Goal: Transaction & Acquisition: Purchase product/service

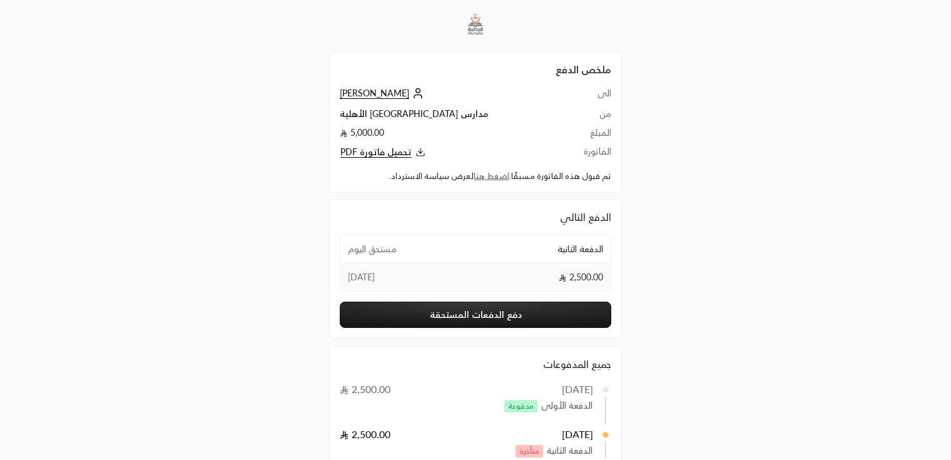
click at [358, 98] on span "[PERSON_NAME]" at bounding box center [374, 93] width 69 height 11
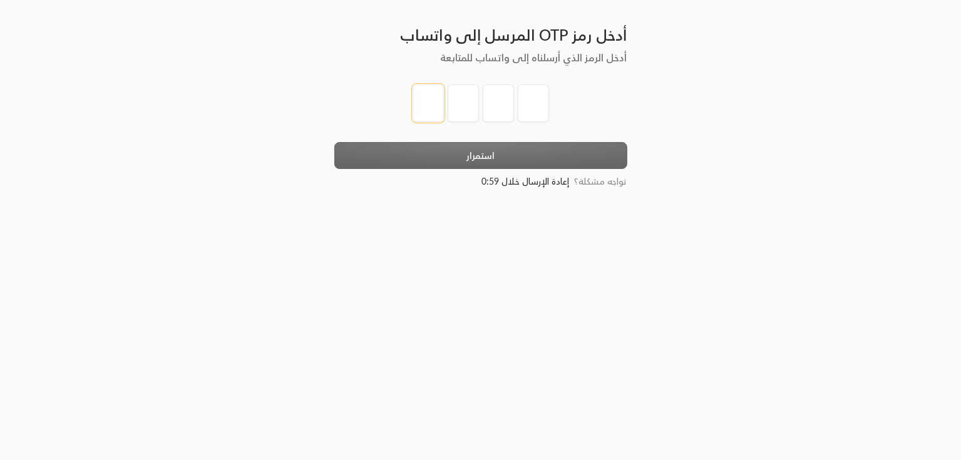
click at [433, 87] on input "tel" at bounding box center [427, 103] width 31 height 38
type input "1"
type input "2"
type input "3"
type input "4"
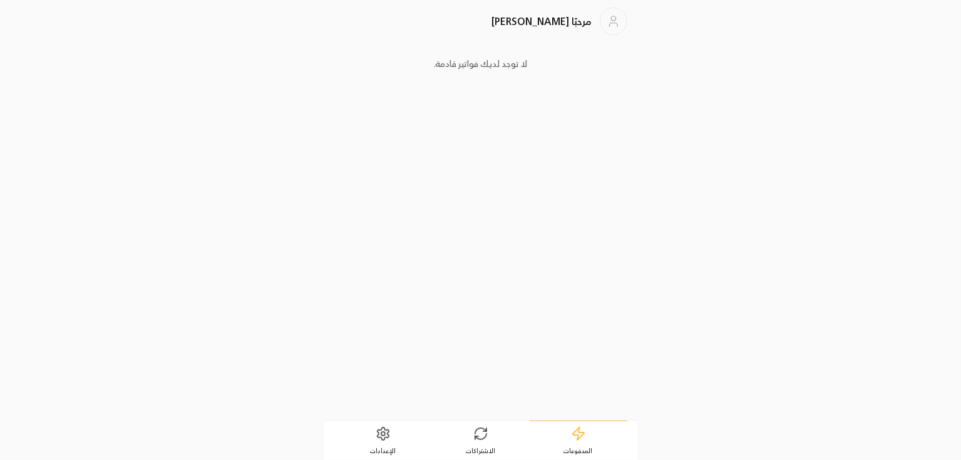
click at [493, 433] on link "الاشتراكات" at bounding box center [481, 440] width 98 height 39
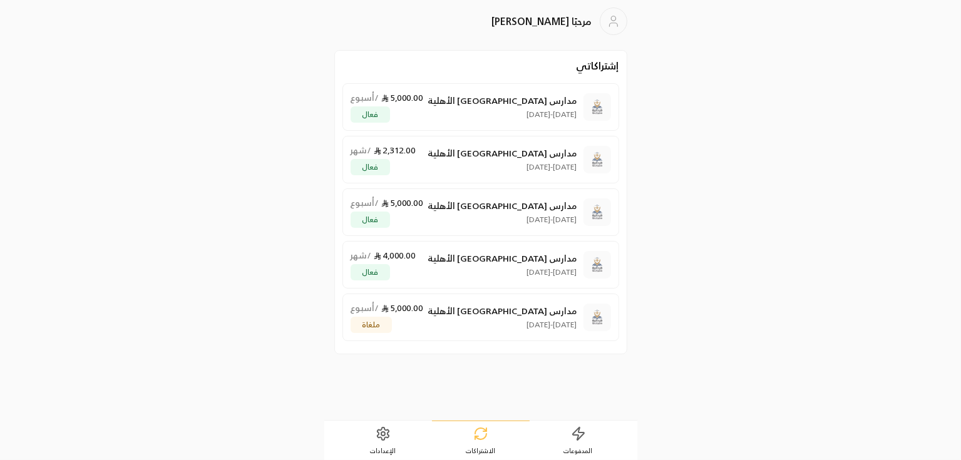
click at [581, 443] on link "المدفوعات" at bounding box center [579, 440] width 98 height 39
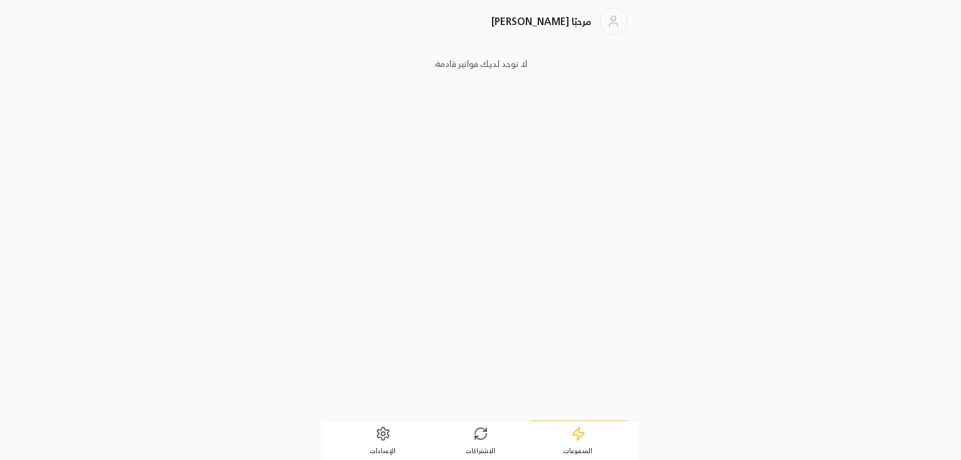
click at [487, 443] on link "الاشتراكات" at bounding box center [481, 440] width 98 height 39
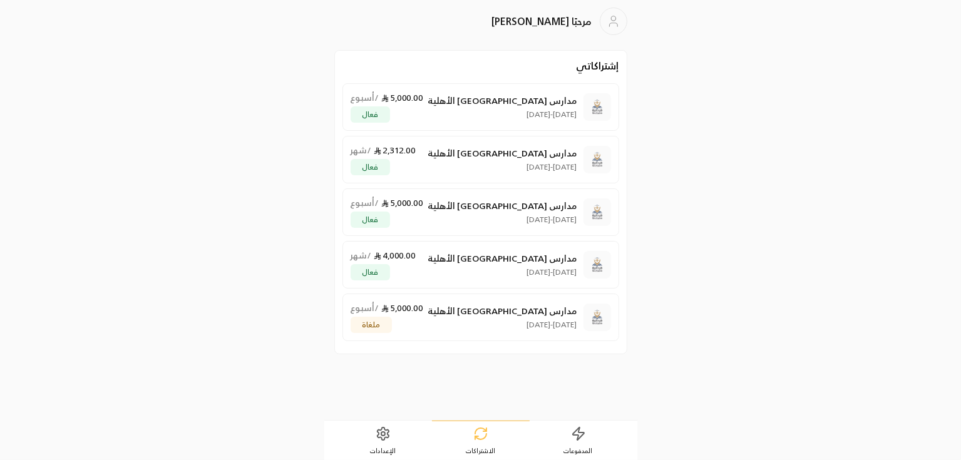
click at [566, 446] on span "المدفوعات" at bounding box center [578, 450] width 29 height 9
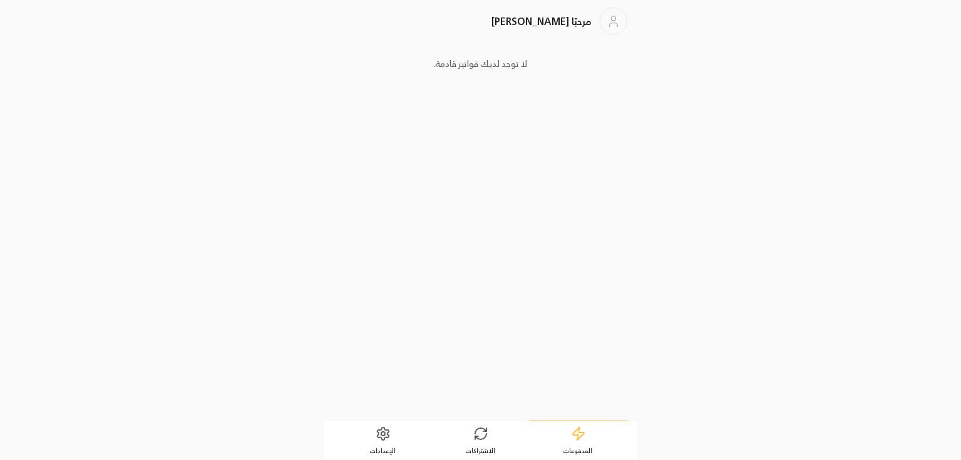
click at [499, 444] on link "الاشتراكات" at bounding box center [481, 440] width 98 height 39
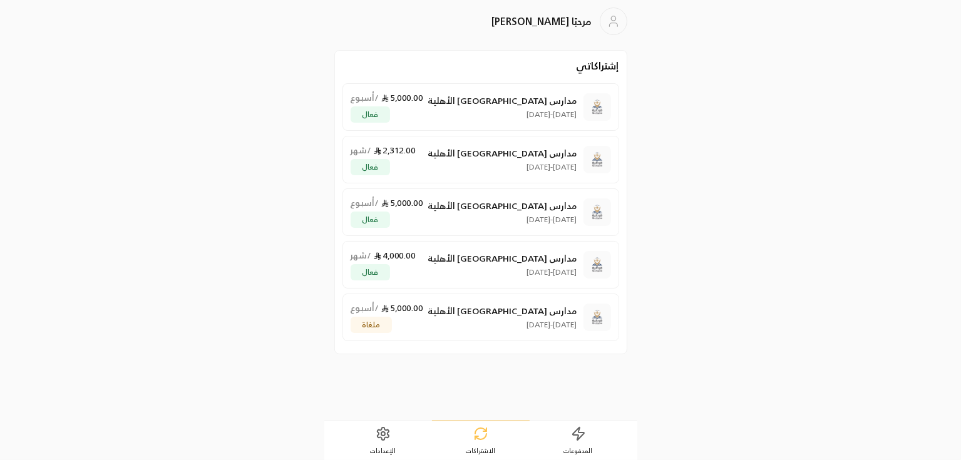
click at [573, 441] on link "المدفوعات" at bounding box center [579, 440] width 98 height 39
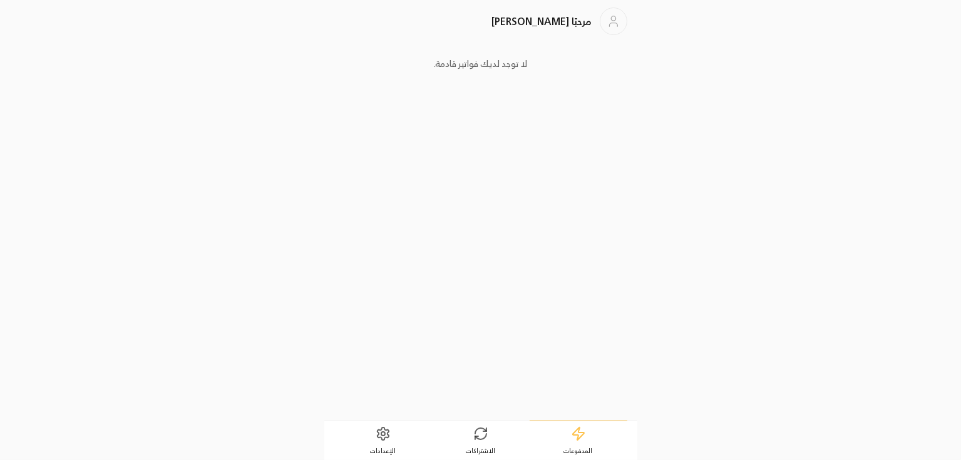
click at [481, 434] on icon at bounding box center [480, 433] width 15 height 15
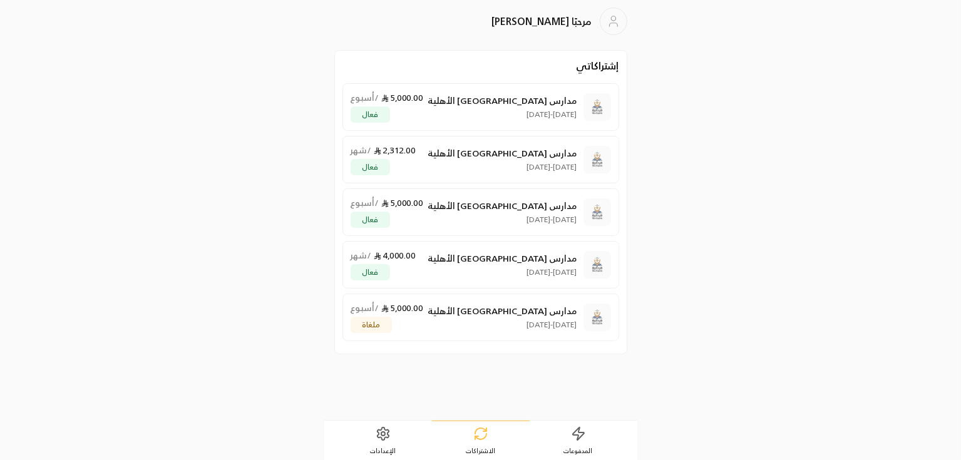
click at [591, 436] on link "المدفوعات" at bounding box center [579, 440] width 98 height 39
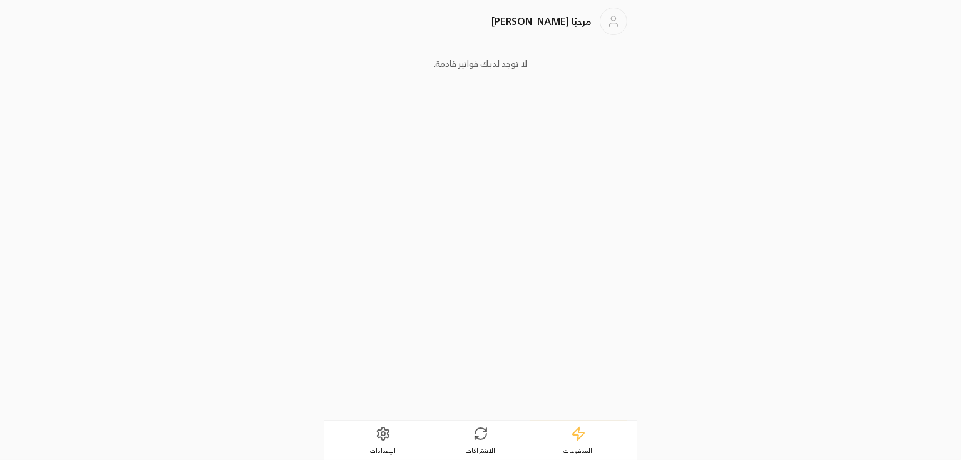
click at [483, 448] on span "الاشتراكات" at bounding box center [480, 450] width 29 height 9
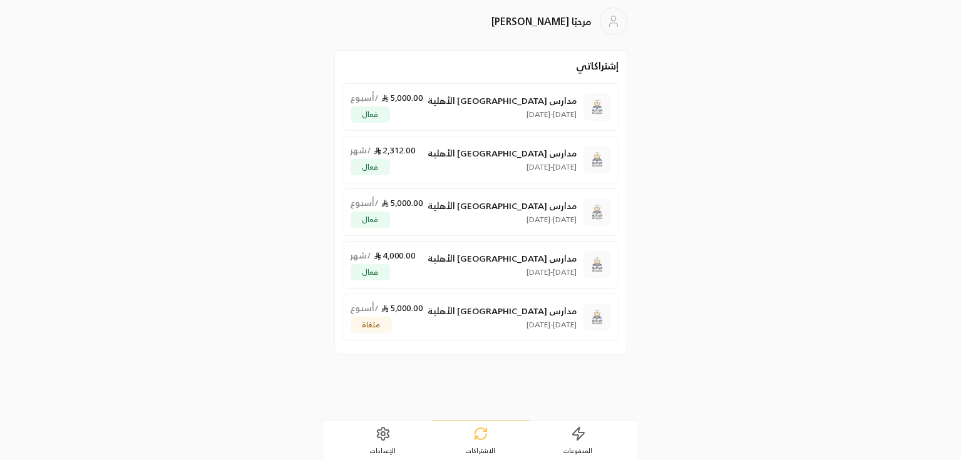
click at [558, 438] on link "المدفوعات" at bounding box center [579, 440] width 98 height 39
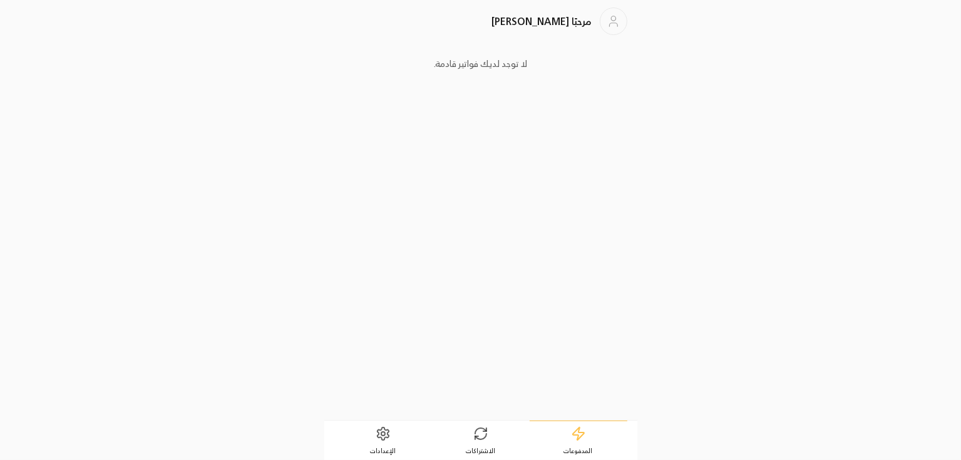
click at [494, 429] on link "الاشتراكات" at bounding box center [481, 440] width 98 height 39
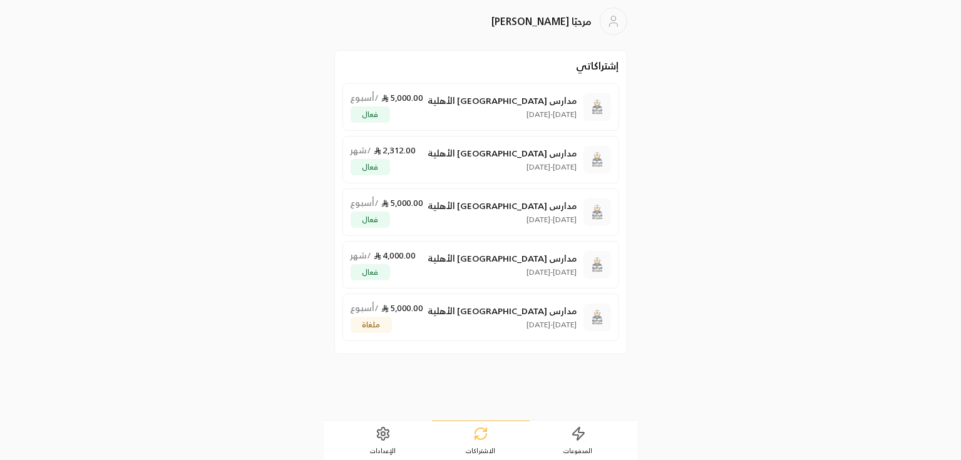
click at [574, 440] on icon at bounding box center [578, 433] width 15 height 15
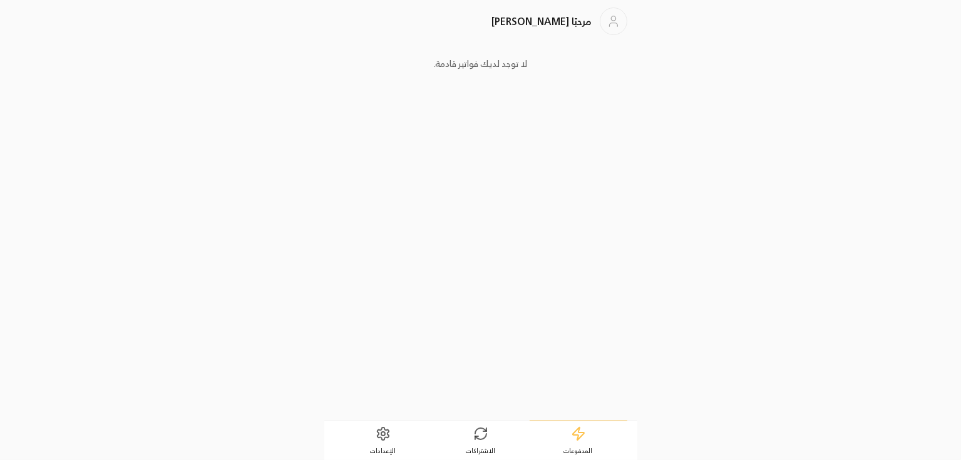
click at [482, 440] on icon at bounding box center [480, 433] width 15 height 15
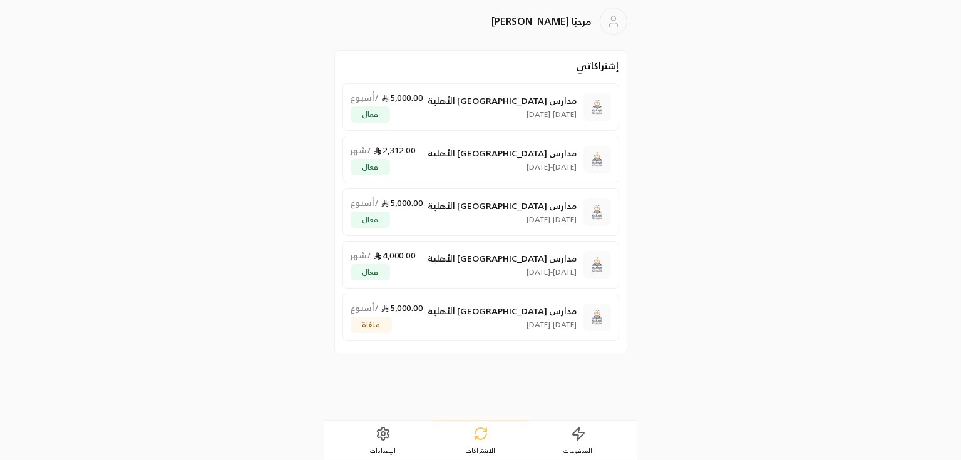
click at [570, 436] on link "المدفوعات" at bounding box center [579, 440] width 98 height 39
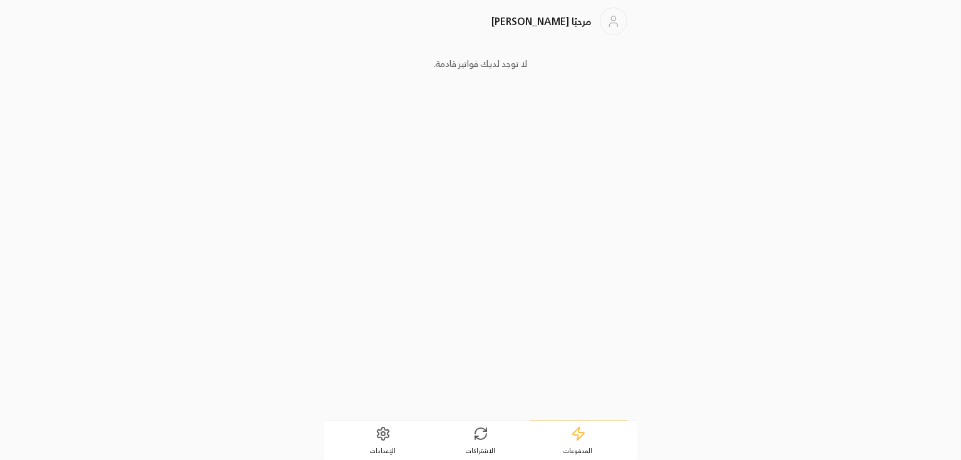
click at [468, 446] on span "الاشتراكات" at bounding box center [480, 450] width 29 height 9
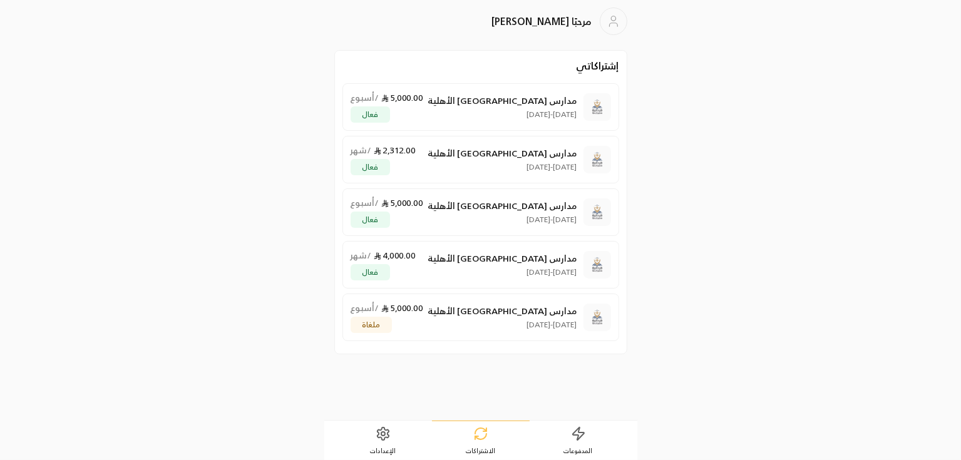
click at [581, 439] on icon at bounding box center [578, 433] width 15 height 15
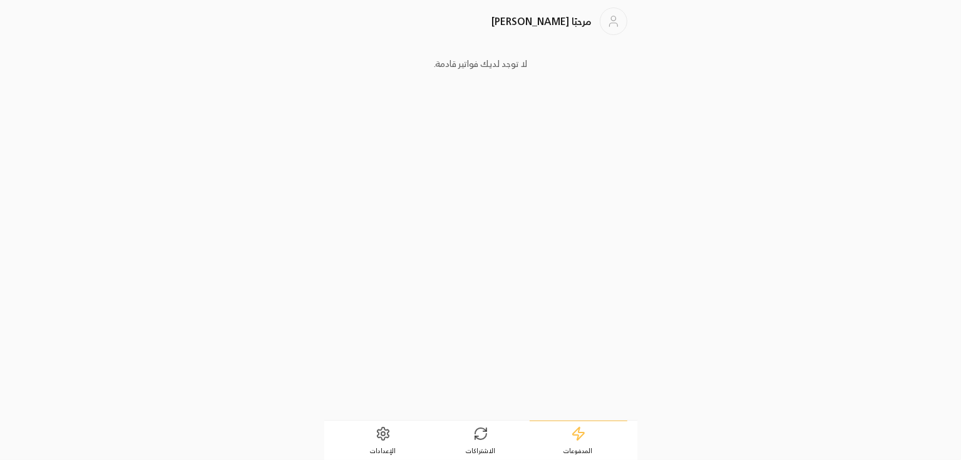
click at [480, 441] on link "الاشتراكات" at bounding box center [481, 440] width 98 height 39
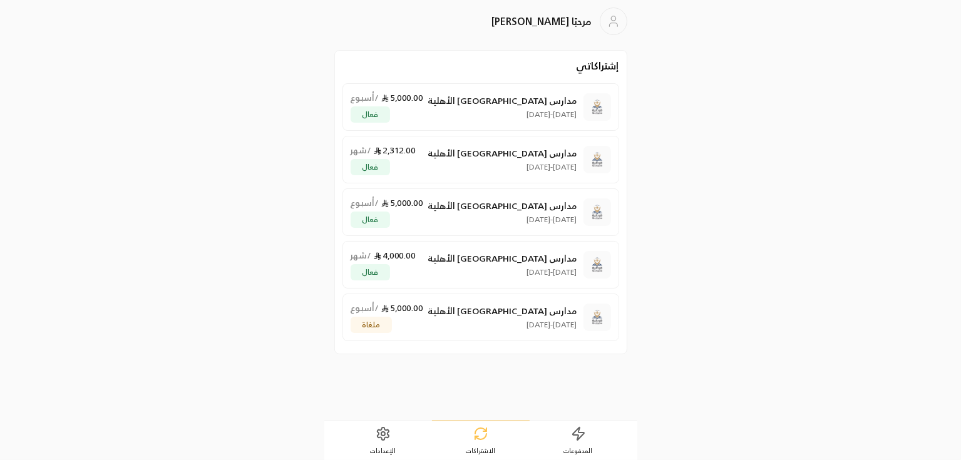
click at [571, 441] on link "المدفوعات" at bounding box center [579, 440] width 98 height 39
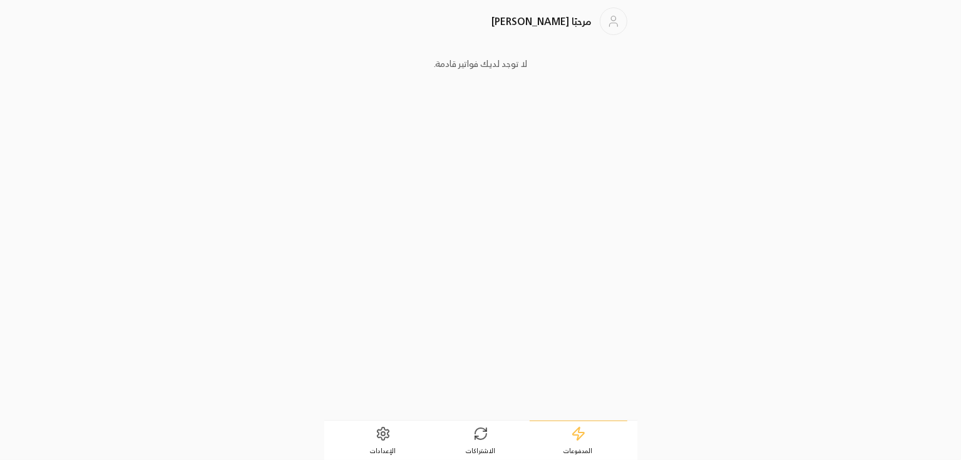
click at [460, 251] on div "لا توجد لديك فواتير قادمة." at bounding box center [480, 230] width 293 height 360
drag, startPoint x: 530, startPoint y: 63, endPoint x: 418, endPoint y: 66, distance: 111.4
click at [418, 66] on div "لا توجد لديك فواتير قادمة." at bounding box center [480, 64] width 293 height 28
click at [381, 428] on icon at bounding box center [382, 433] width 11 height 13
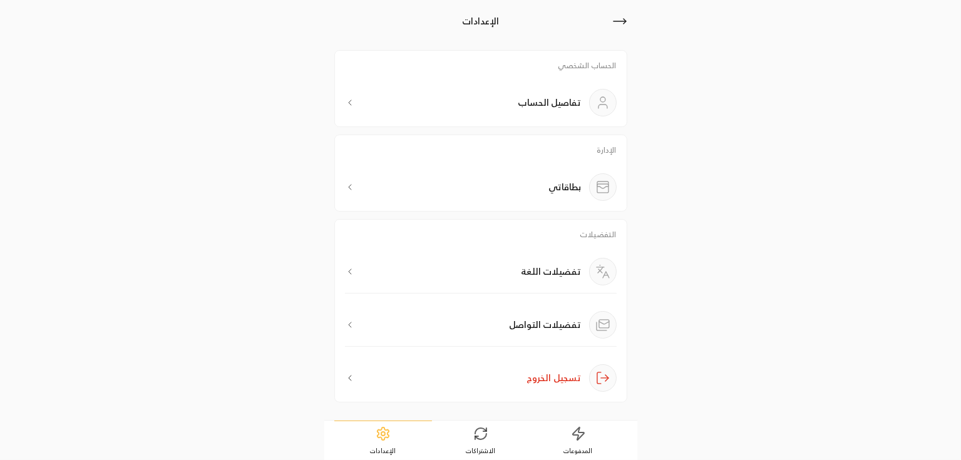
click at [533, 198] on div "بطاقاتي" at bounding box center [481, 187] width 272 height 28
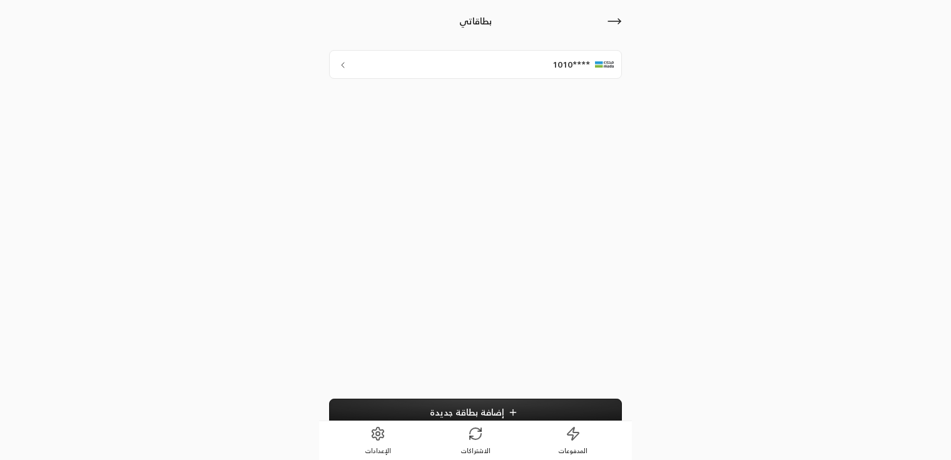
click at [387, 431] on link "الإعدادات" at bounding box center [378, 440] width 98 height 39
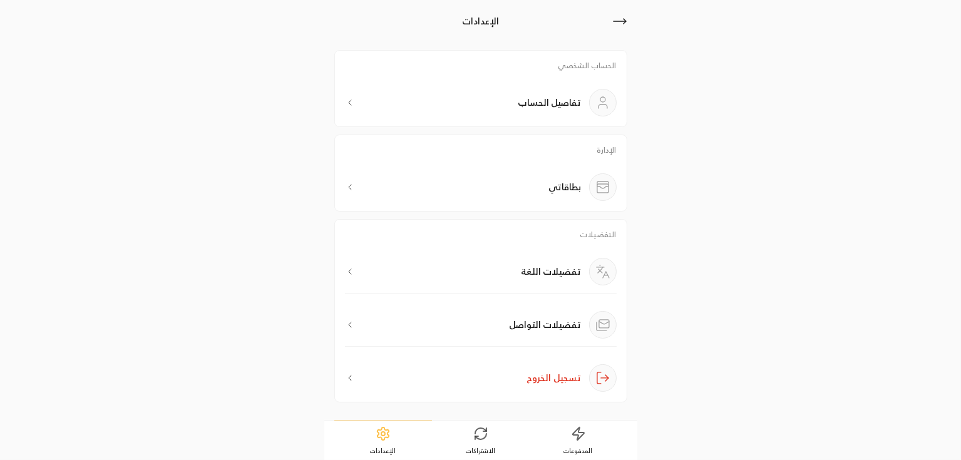
click at [558, 188] on p "بطاقاتي" at bounding box center [565, 187] width 33 height 13
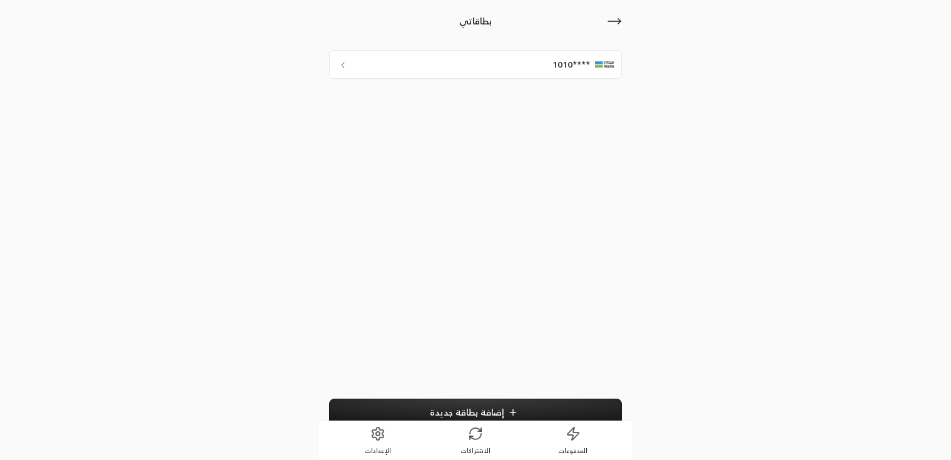
click at [359, 65] on div "****1010" at bounding box center [475, 64] width 293 height 29
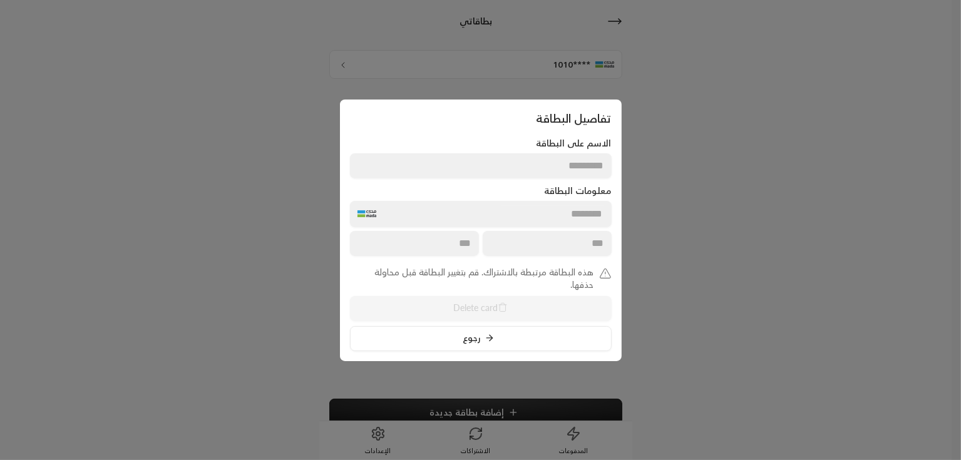
click at [514, 337] on button "رجوع" at bounding box center [481, 338] width 262 height 25
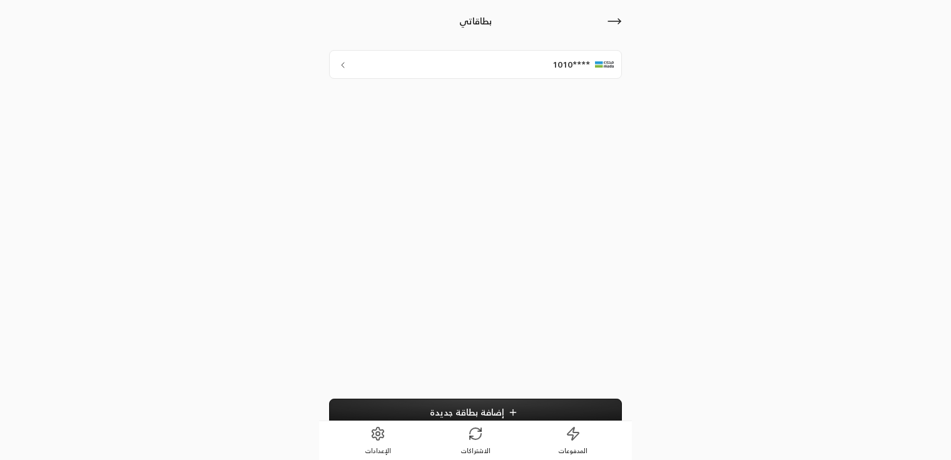
click at [441, 414] on span "إضافة بطاقة جديدة" at bounding box center [467, 412] width 74 height 11
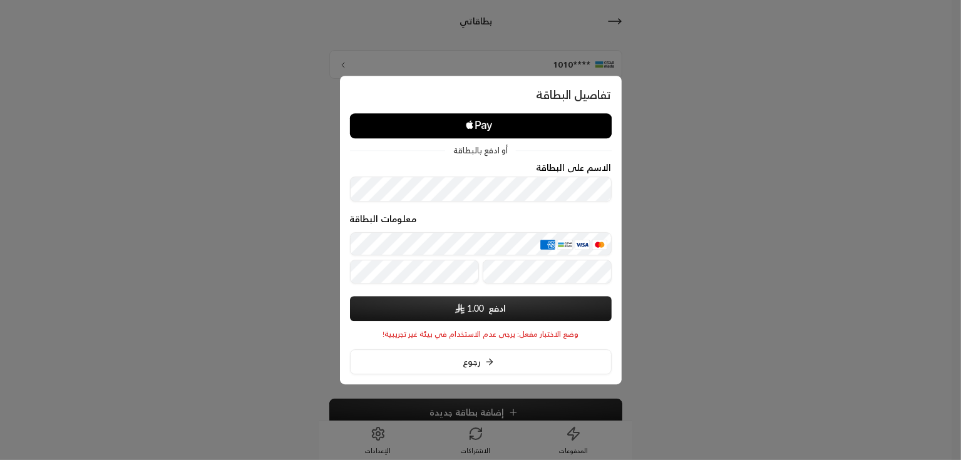
click at [724, 183] on div at bounding box center [480, 230] width 961 height 460
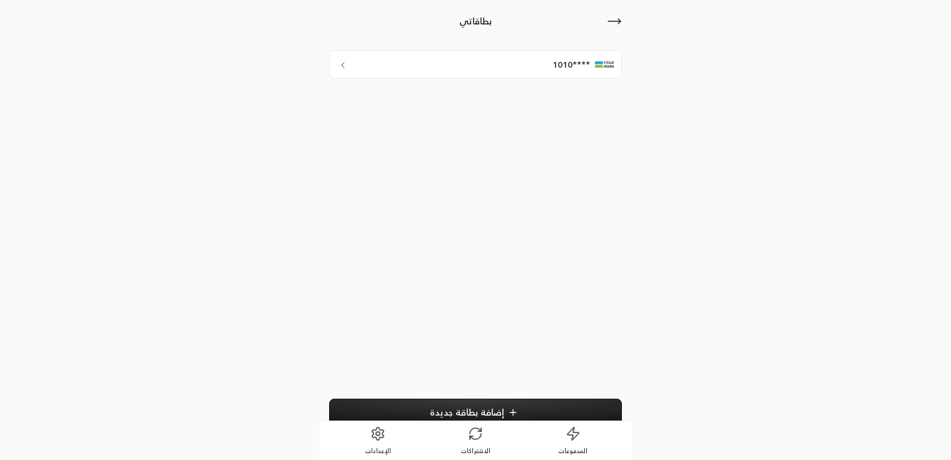
click at [581, 433] on link "المدفوعات" at bounding box center [574, 440] width 98 height 39
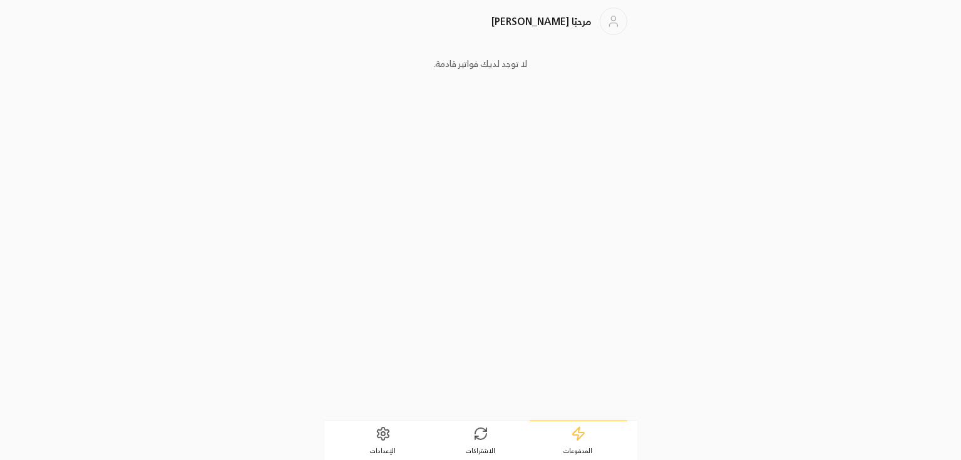
drag, startPoint x: 366, startPoint y: 158, endPoint x: 380, endPoint y: 160, distance: 14.5
click at [366, 160] on div "لا توجد لديك فواتير قادمة." at bounding box center [480, 230] width 293 height 360
click at [478, 433] on icon at bounding box center [480, 433] width 15 height 15
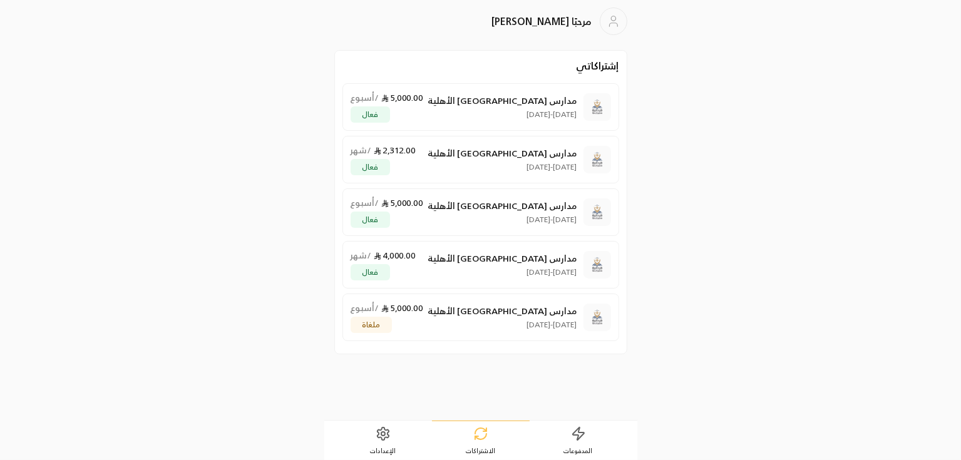
click at [459, 316] on div "مدارس قرطبة الأهلية 1/09/2025 - 1/09/2025 5,000.00 / أسبوع ملغاة" at bounding box center [464, 317] width 227 height 31
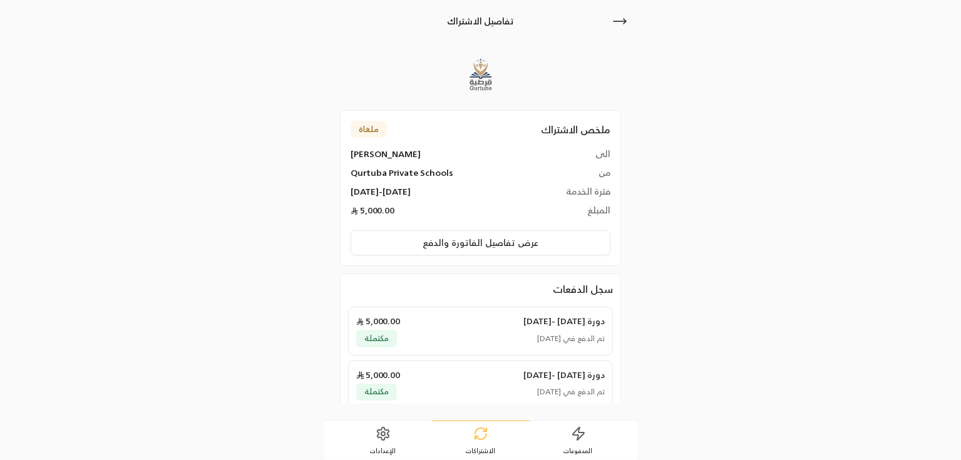
click at [622, 26] on icon at bounding box center [619, 21] width 15 height 15
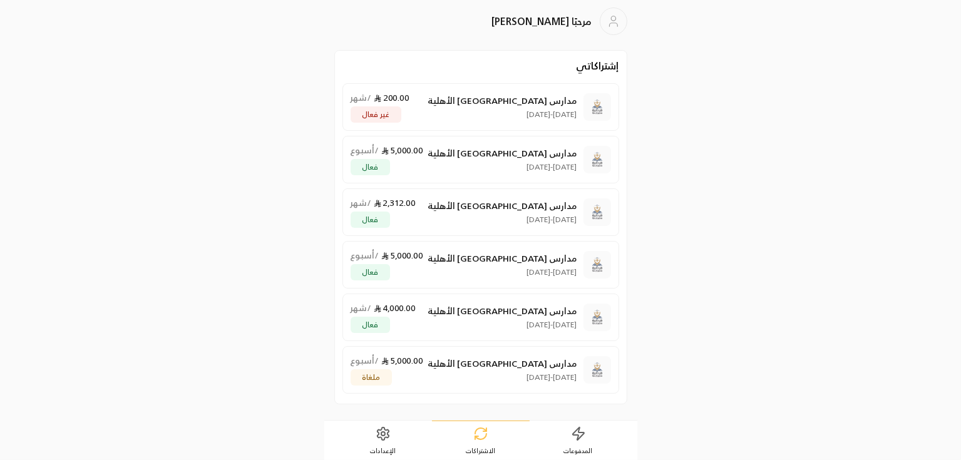
click at [448, 113] on div "مدارس قرطبة الأهلية 9/09/2025 - 8/10/2025 200.00 / شهر غير فعال" at bounding box center [464, 106] width 227 height 31
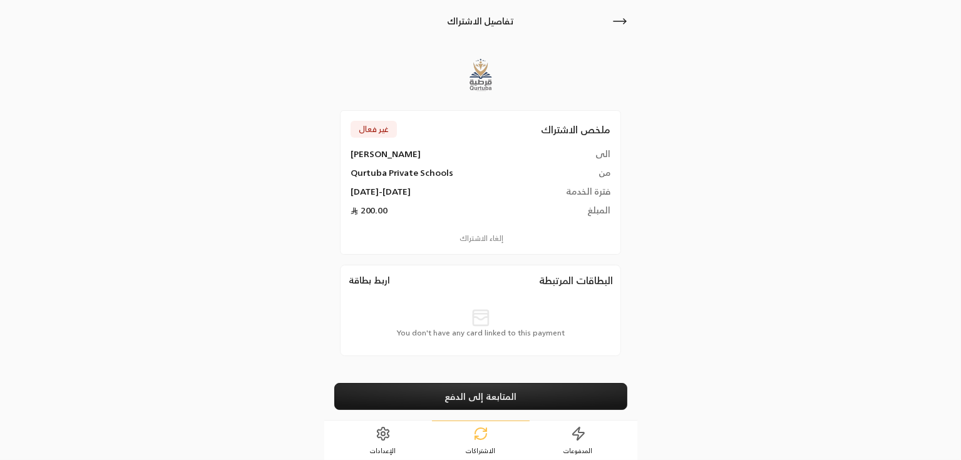
click at [434, 386] on link "المتابعة إلى الدفع" at bounding box center [480, 396] width 293 height 27
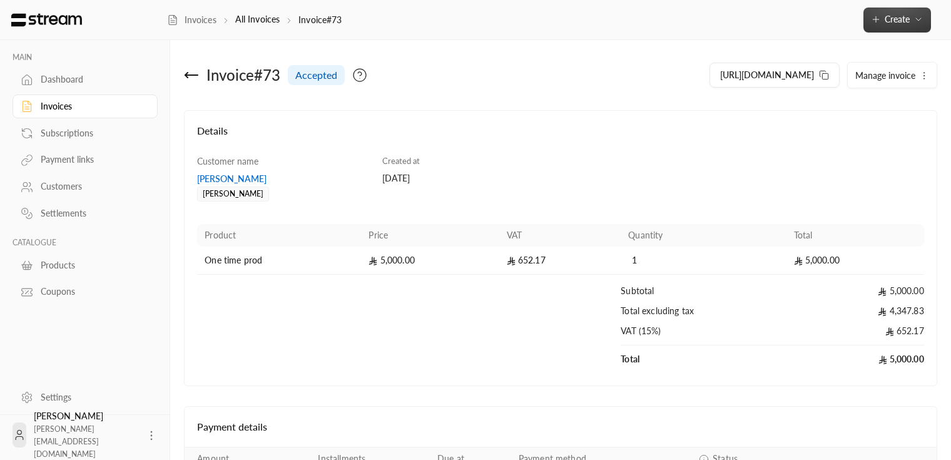
click at [901, 32] on button "Create" at bounding box center [898, 20] width 68 height 25
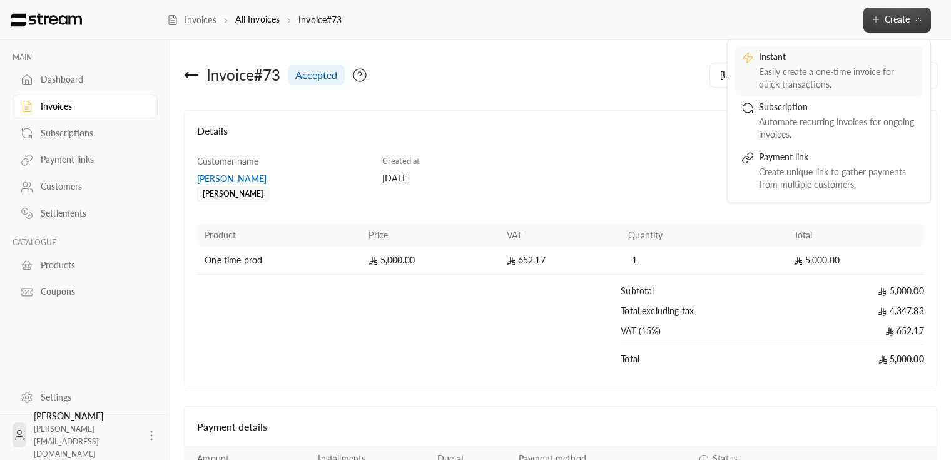
click at [834, 61] on div "Instant" at bounding box center [838, 58] width 158 height 15
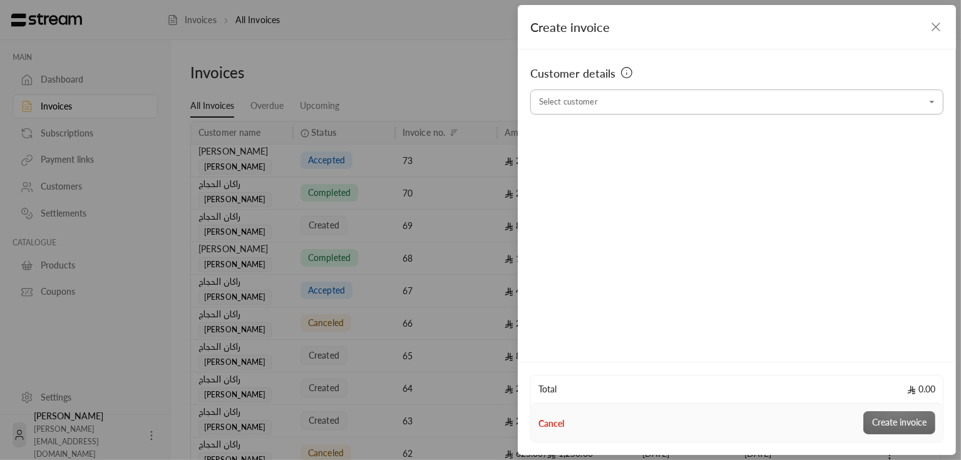
click at [674, 100] on input "Select customer" at bounding box center [736, 102] width 413 height 22
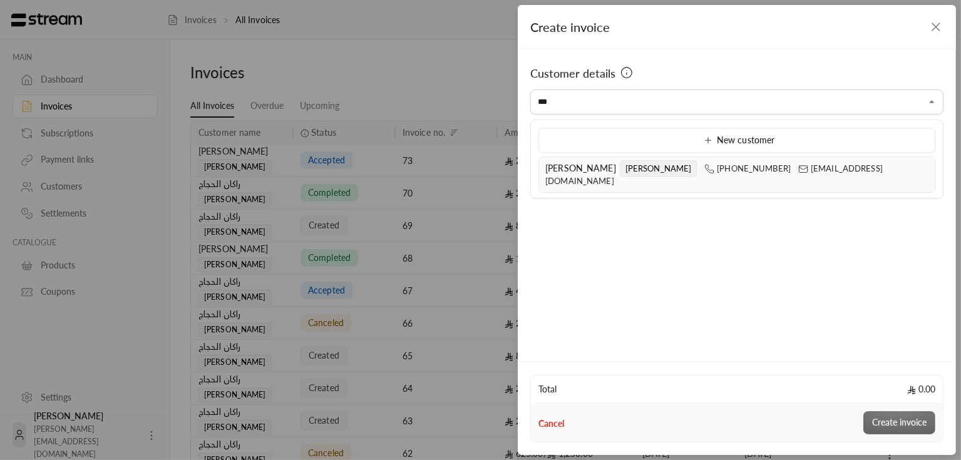
click at [583, 163] on span "[PERSON_NAME]" at bounding box center [580, 168] width 71 height 11
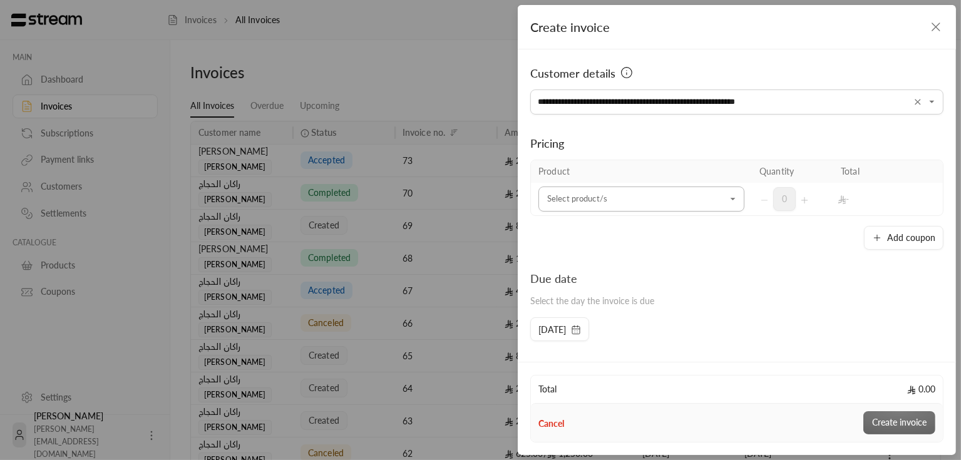
type input "**********"
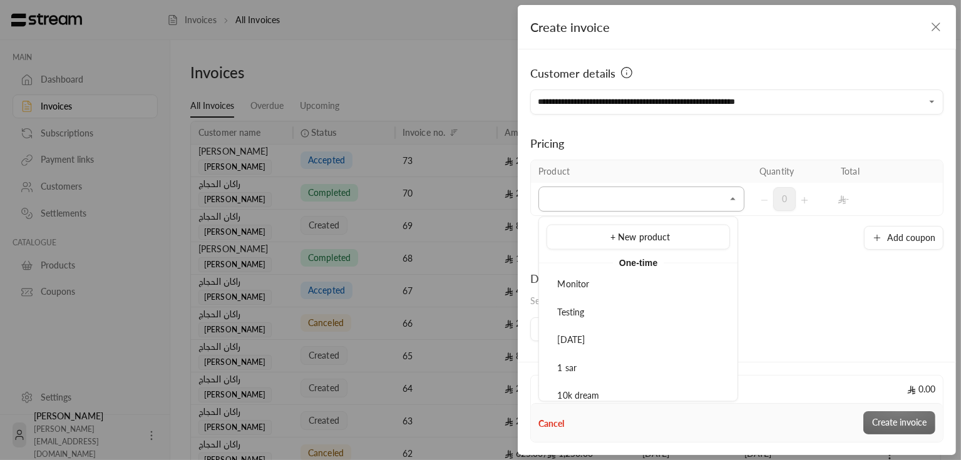
click at [678, 202] on input "Select customer" at bounding box center [641, 199] width 206 height 22
click at [662, 105] on input "**********" at bounding box center [736, 102] width 413 height 22
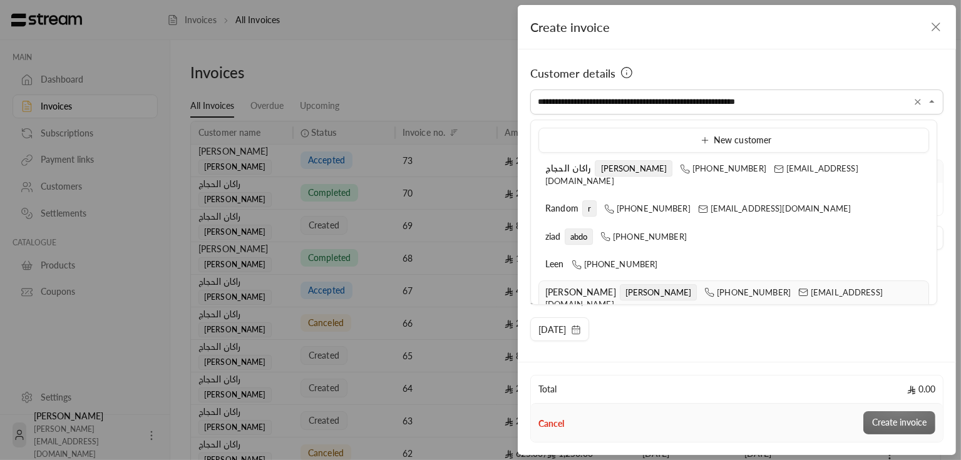
click at [775, 83] on div "Customer details" at bounding box center [736, 76] width 413 height 25
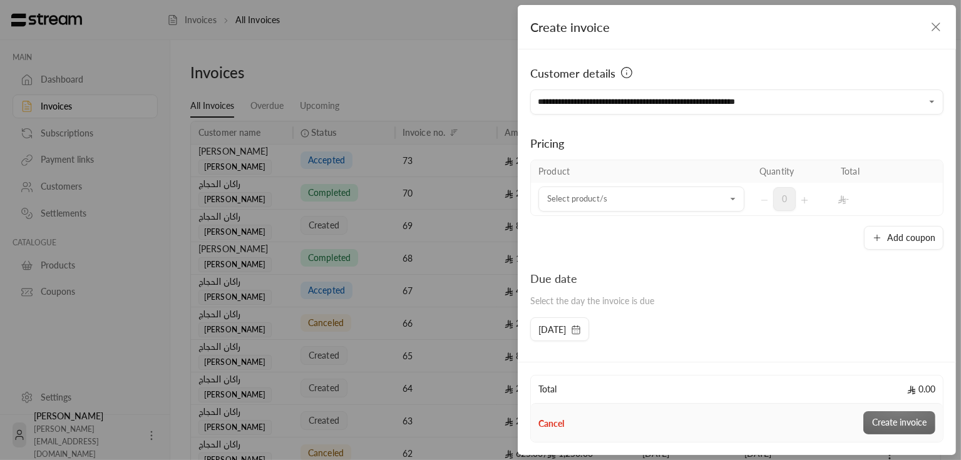
click at [932, 26] on icon "button" at bounding box center [935, 26] width 15 height 15
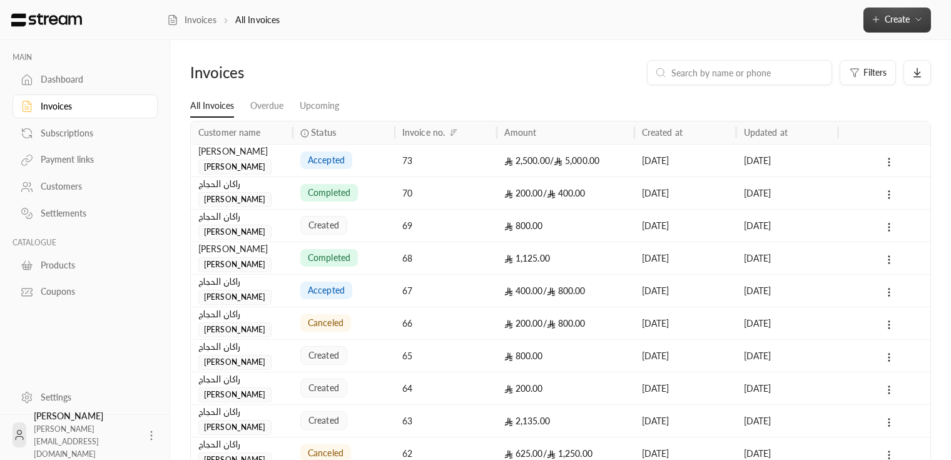
click at [924, 23] on button "Create" at bounding box center [898, 20] width 68 height 25
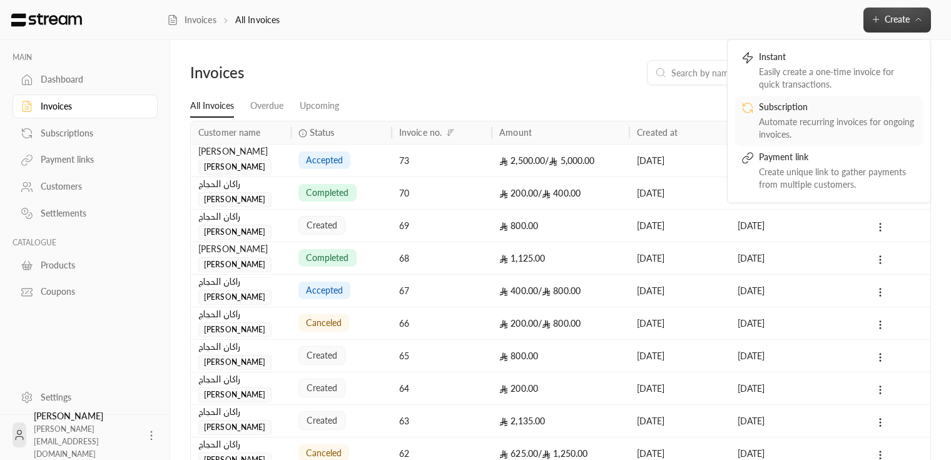
click at [827, 116] on div "Automate recurring invoices for ongoing invoices." at bounding box center [838, 128] width 158 height 25
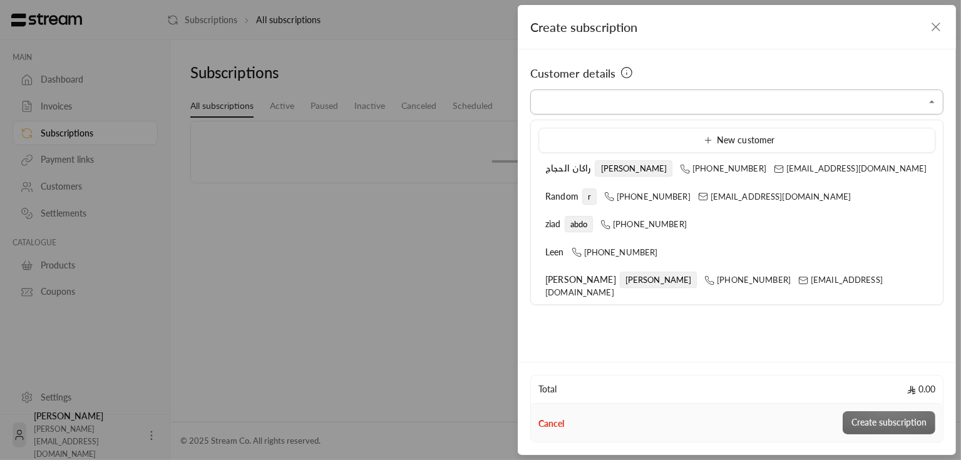
click at [614, 106] on input "Select customer" at bounding box center [736, 102] width 413 height 22
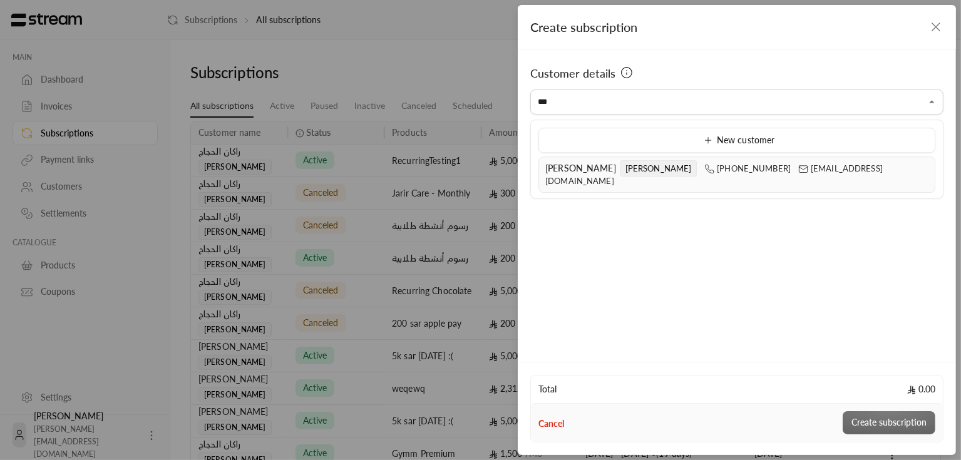
click at [620, 167] on span "[PERSON_NAME]" at bounding box center [659, 168] width 78 height 16
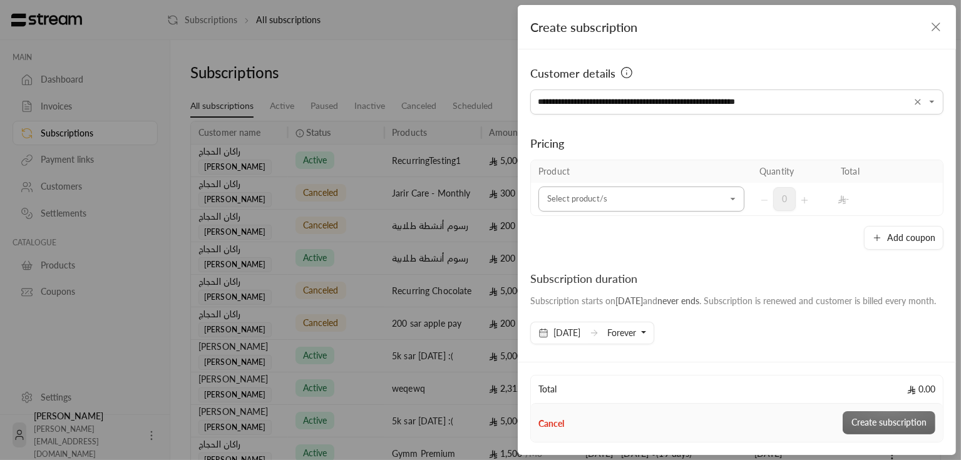
type input "**********"
click at [594, 196] on input "Select customer" at bounding box center [641, 199] width 206 height 22
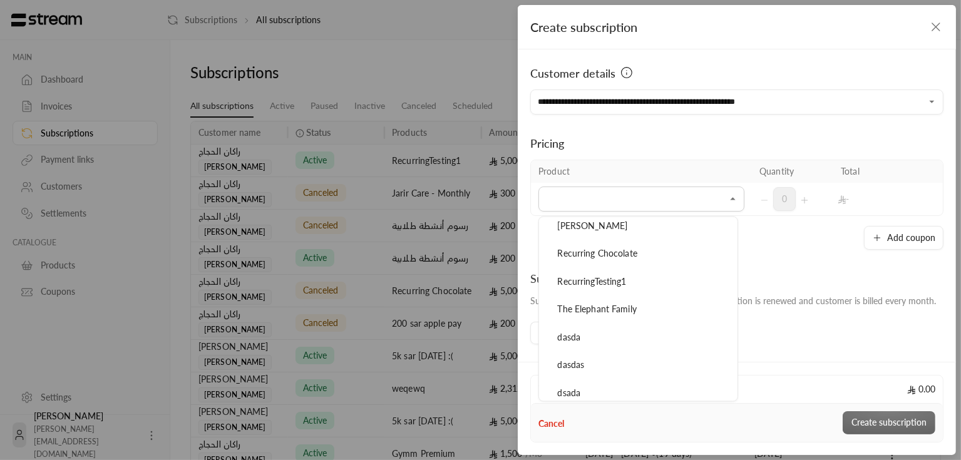
scroll to position [2098, 0]
click at [607, 301] on span "The Elephant Family" at bounding box center [597, 306] width 79 height 11
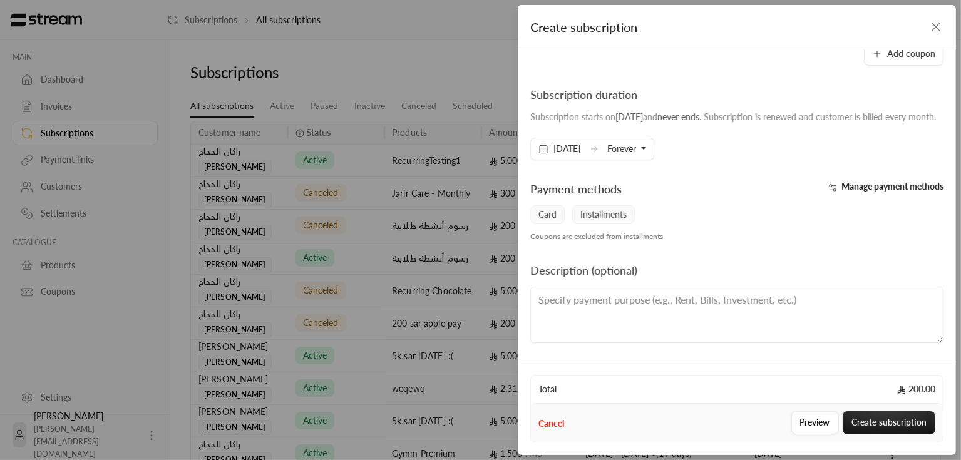
scroll to position [228, 0]
click at [580, 155] on span "[DATE]" at bounding box center [566, 149] width 27 height 13
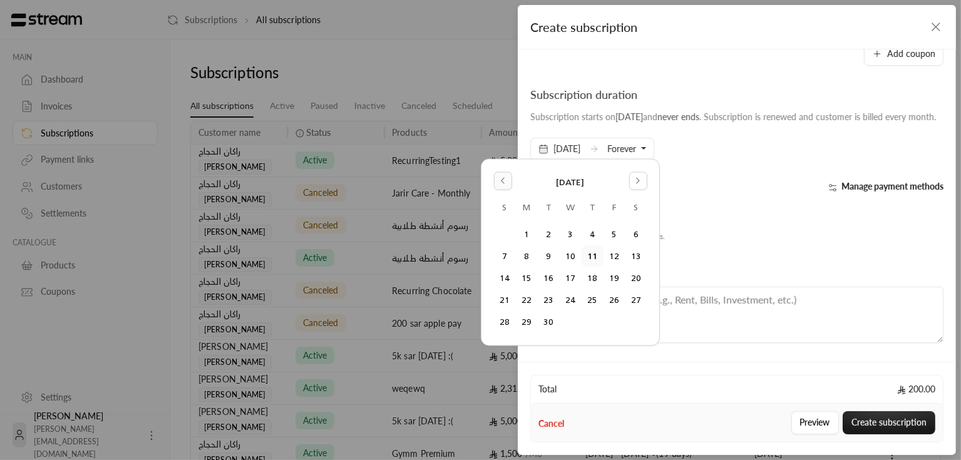
click at [504, 181] on icon "Go to the Previous Month" at bounding box center [502, 181] width 9 height 9
click at [637, 184] on icon "Go to the Next Month" at bounding box center [637, 181] width 9 height 9
click at [549, 259] on button "9" at bounding box center [548, 256] width 21 height 21
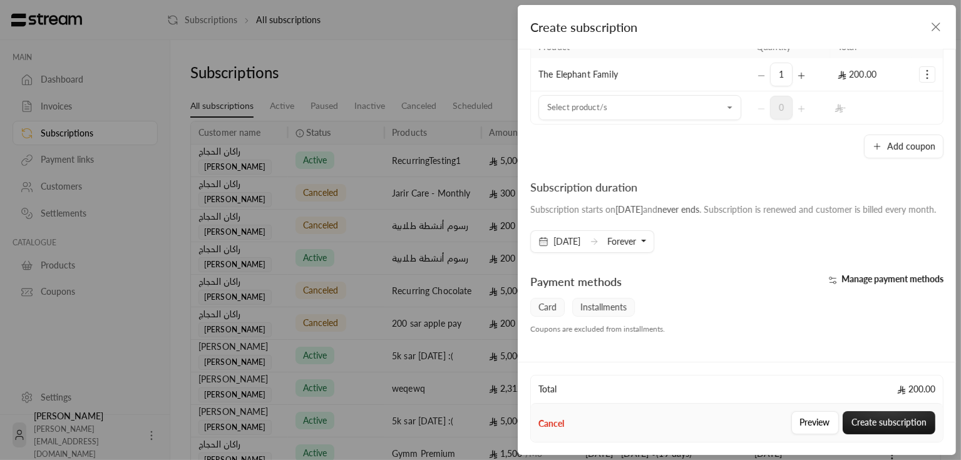
scroll to position [118, 0]
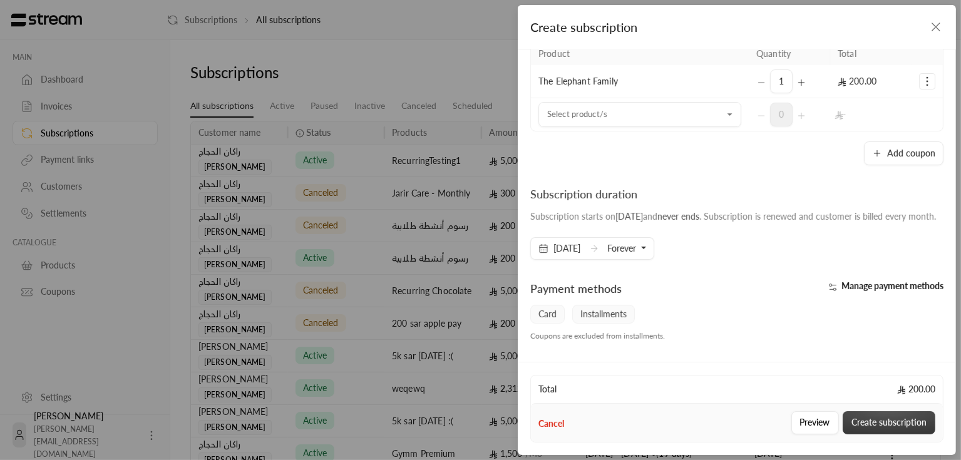
click at [886, 424] on button "Create subscription" at bounding box center [888, 422] width 93 height 23
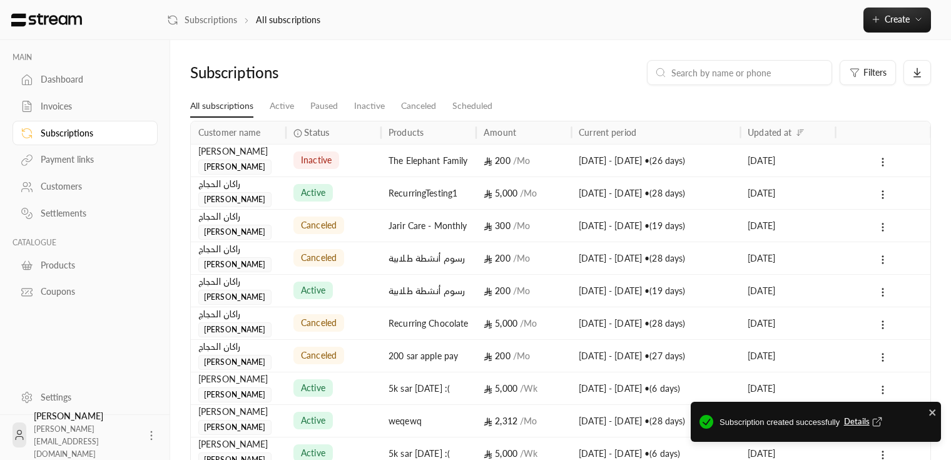
click at [854, 419] on span "Details" at bounding box center [864, 422] width 41 height 13
